Goal: Find specific page/section: Find specific page/section

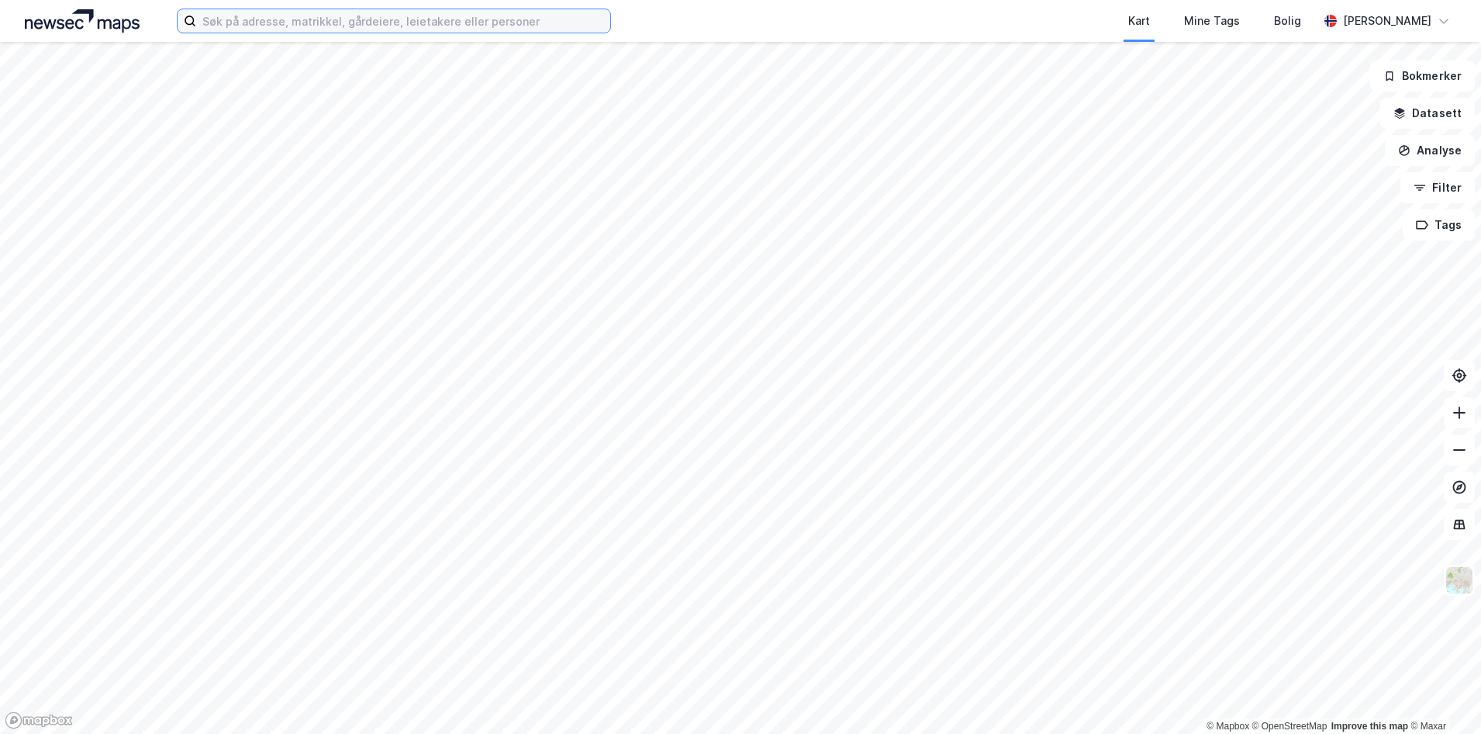
click at [275, 20] on input at bounding box center [403, 20] width 414 height 23
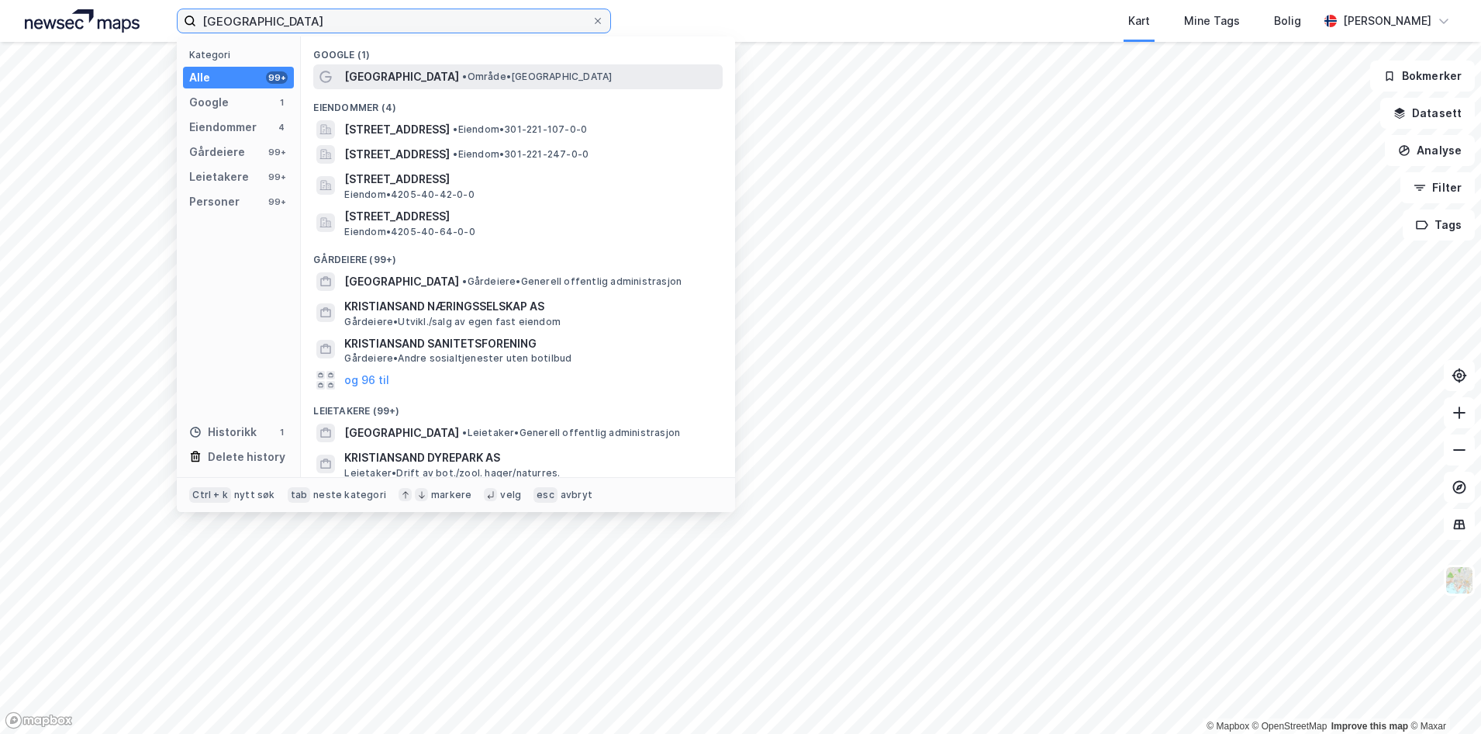
type input "[GEOGRAPHIC_DATA]"
click at [396, 85] on span "[GEOGRAPHIC_DATA]" at bounding box center [401, 76] width 115 height 19
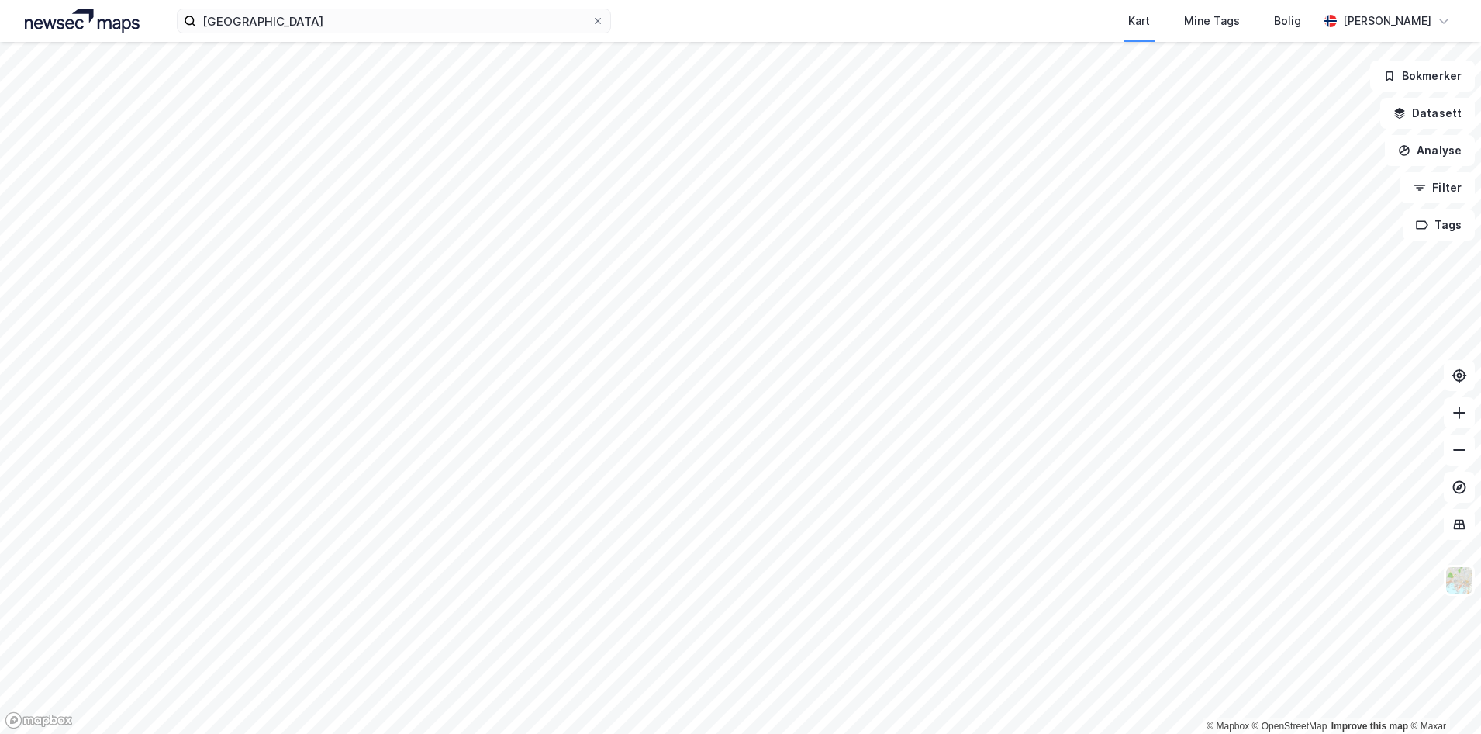
click at [1169, 733] on html "Kristiansand Kart Mine Tags Bolig [PERSON_NAME] © Mapbox © OpenStreetMap Improv…" at bounding box center [740, 367] width 1481 height 734
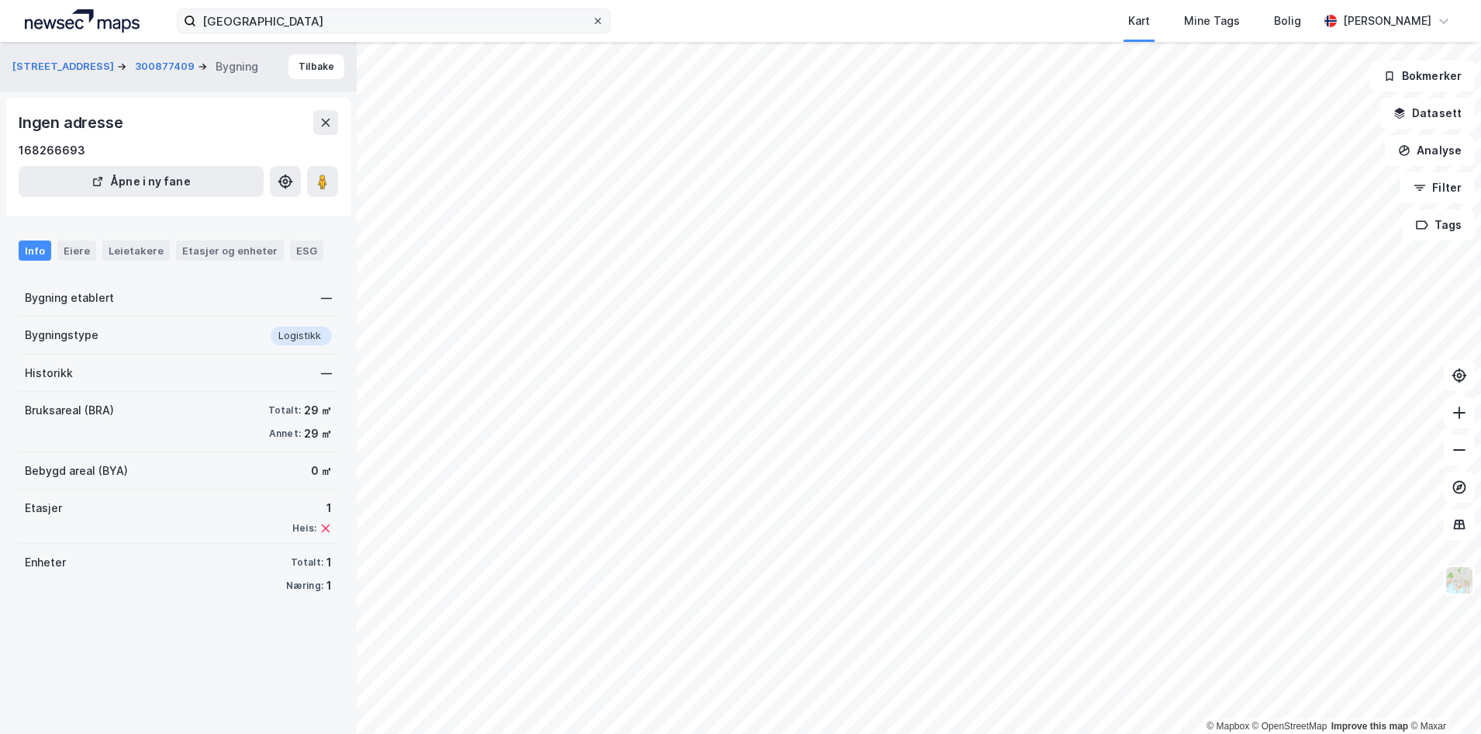
click at [603, 21] on icon at bounding box center [597, 20] width 9 height 9
click at [592, 21] on input "[GEOGRAPHIC_DATA]" at bounding box center [393, 20] width 395 height 23
